Goal: Task Accomplishment & Management: Use online tool/utility

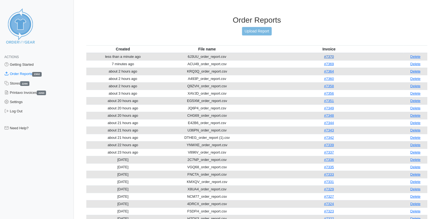
click at [328, 57] on link "#7370" at bounding box center [329, 56] width 10 height 4
click at [268, 33] on link "Upload Report" at bounding box center [256, 31] width 29 height 8
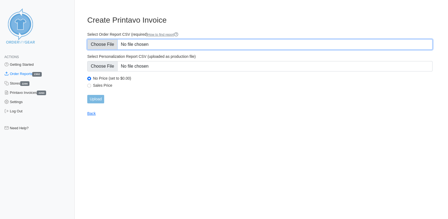
click at [113, 46] on input "Select Order Report CSV (required) How to find report" at bounding box center [259, 44] width 345 height 10
type input "C:\fakepath\KUGMV_order_report (1).csv"
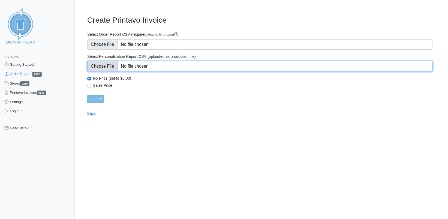
click at [107, 65] on input "Select Personalization Report CSV (uploaded as production file)" at bounding box center [259, 66] width 345 height 10
type input "C:\fakepath\KUGMV_personalization_report.csv"
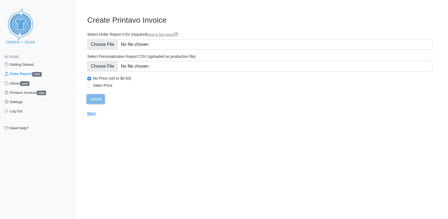
click at [96, 100] on input "Upload" at bounding box center [95, 99] width 17 height 8
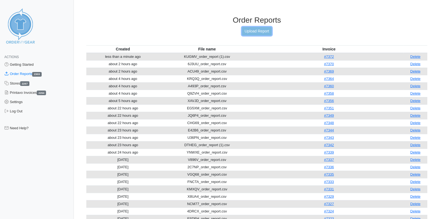
click at [258, 32] on link "Upload Report" at bounding box center [256, 31] width 29 height 8
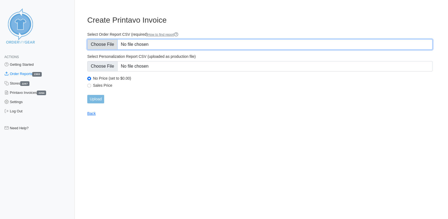
click at [107, 42] on input "Select Order Report CSV (required) How to find report" at bounding box center [259, 44] width 345 height 10
type input "C:\fakepath\52P55_order_report.csv"
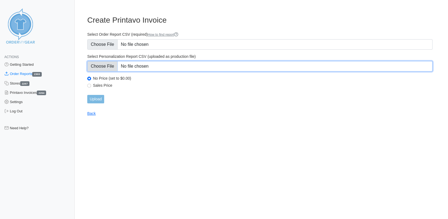
click at [105, 63] on input "Select Personalization Report CSV (uploaded as production file)" at bounding box center [259, 66] width 345 height 10
type input "C:\fakepath\52P55_personalization_report.csv"
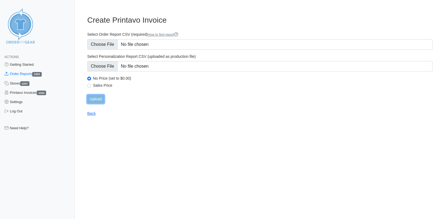
click at [98, 99] on input "Upload" at bounding box center [95, 99] width 17 height 8
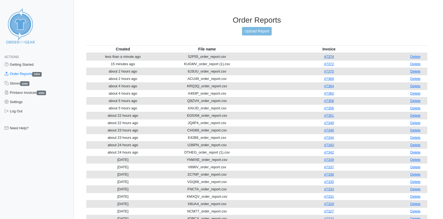
click at [331, 56] on link "#7374" at bounding box center [329, 56] width 10 height 4
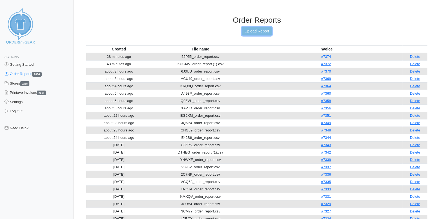
click at [256, 32] on link "Upload Report" at bounding box center [256, 31] width 29 height 8
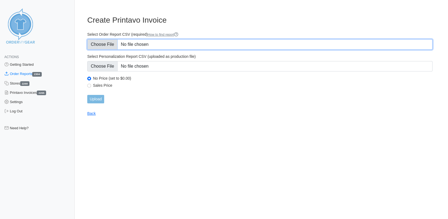
click at [107, 43] on input "Select Order Report CSV (required) How to find report" at bounding box center [259, 44] width 345 height 10
type input "C:\fakepath\PS85S_order_report (1).csv"
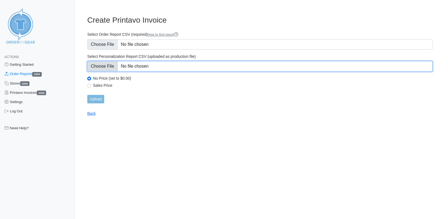
click at [109, 67] on input "Select Personalization Report CSV (uploaded as production file)" at bounding box center [259, 66] width 345 height 10
type input "C:\fakepath\PS85S_personalization_report.csv"
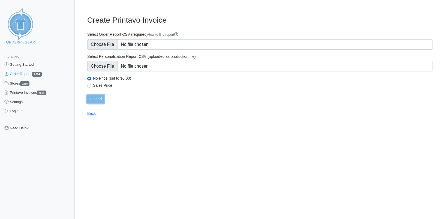
click at [92, 99] on input "Upload" at bounding box center [95, 99] width 17 height 8
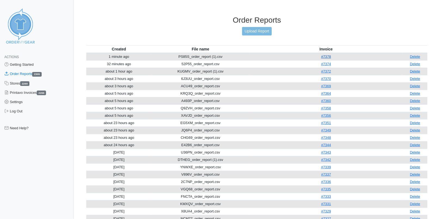
click at [327, 56] on link "#7378" at bounding box center [327, 56] width 10 height 4
